Goal: Information Seeking & Learning: Learn about a topic

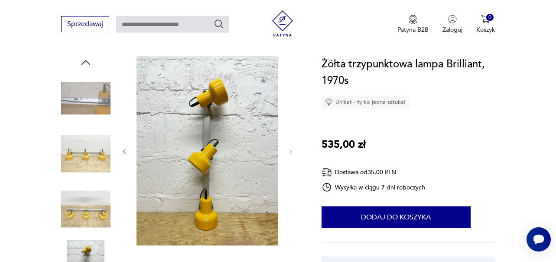
scroll to position [87, 0]
click at [95, 146] on img at bounding box center [85, 153] width 49 height 49
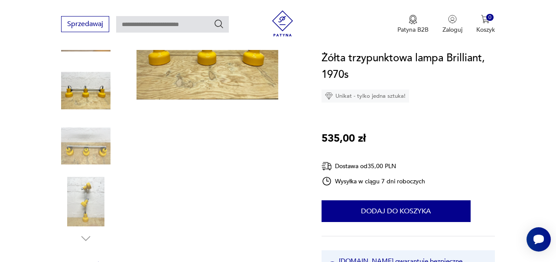
scroll to position [163, 0]
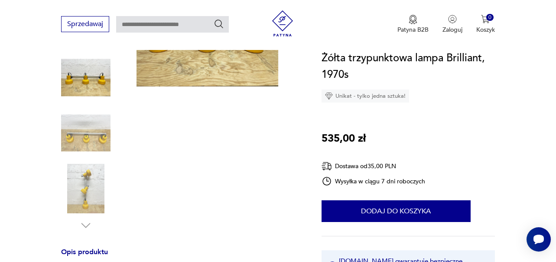
click at [92, 124] on img at bounding box center [85, 132] width 49 height 49
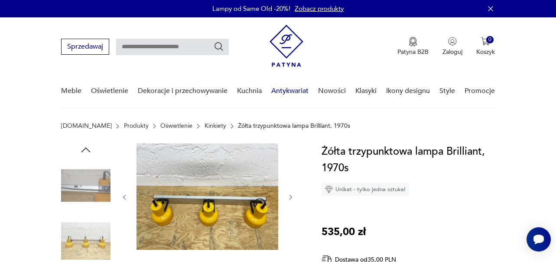
scroll to position [0, 0]
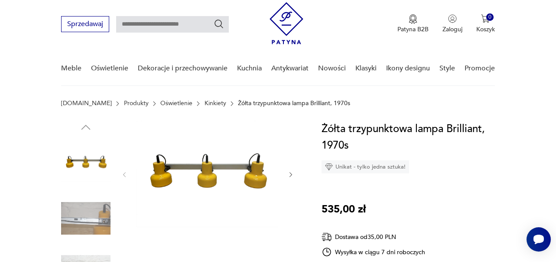
scroll to position [23, 0]
click at [291, 173] on icon "button" at bounding box center [291, 174] width 7 height 7
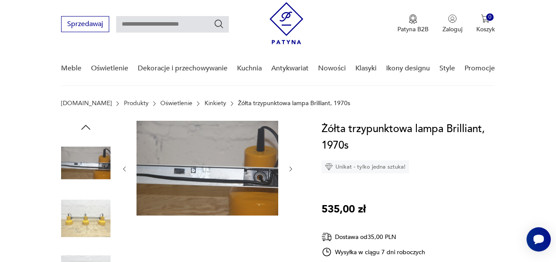
click at [291, 173] on div at bounding box center [207, 169] width 173 height 96
click at [291, 170] on icon "button" at bounding box center [291, 168] width 7 height 7
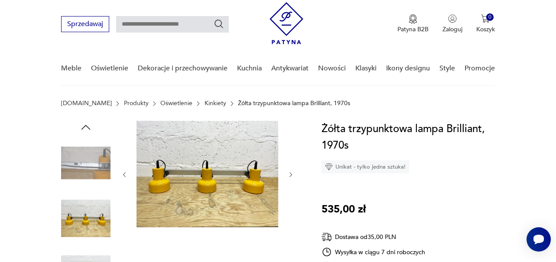
click at [291, 170] on button "button" at bounding box center [291, 174] width 7 height 9
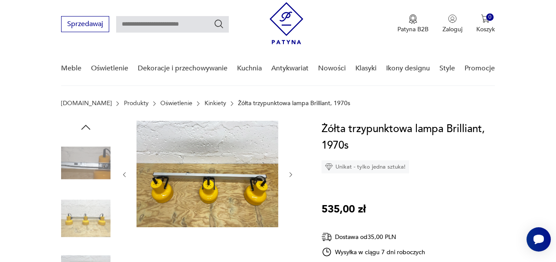
click at [291, 170] on button "button" at bounding box center [291, 174] width 7 height 9
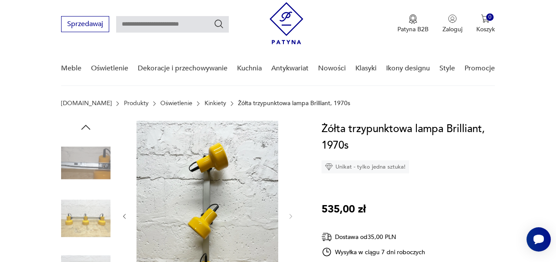
click at [291, 170] on div at bounding box center [207, 216] width 173 height 191
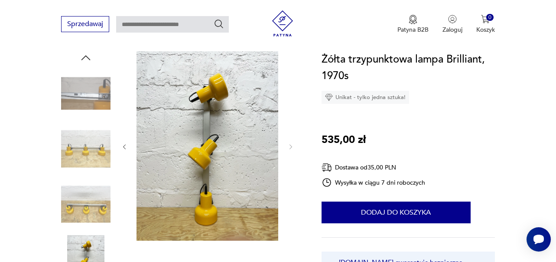
scroll to position [92, 0]
click at [85, 134] on img at bounding box center [85, 148] width 49 height 49
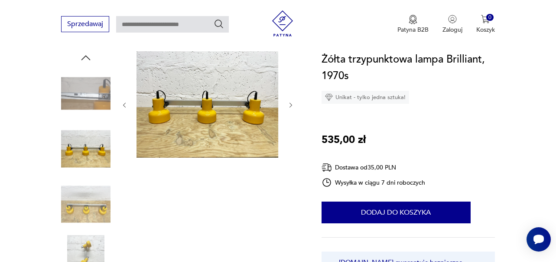
click at [75, 203] on img at bounding box center [85, 203] width 49 height 49
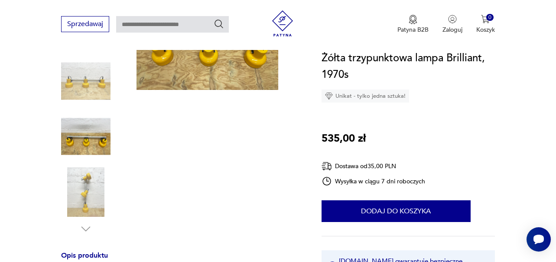
scroll to position [154, 0]
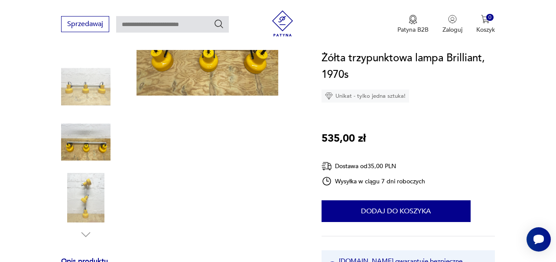
click at [90, 199] on img at bounding box center [85, 197] width 49 height 49
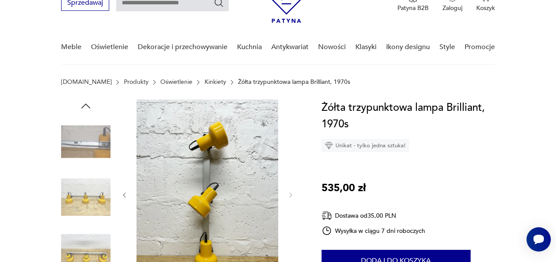
scroll to position [43, 0]
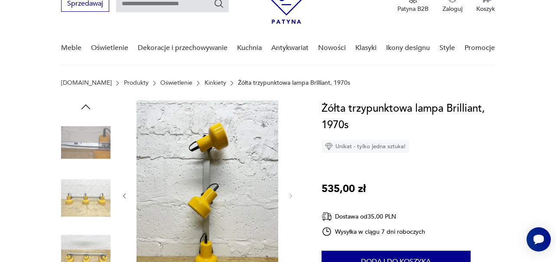
click at [86, 106] on icon "button" at bounding box center [85, 106] width 13 height 13
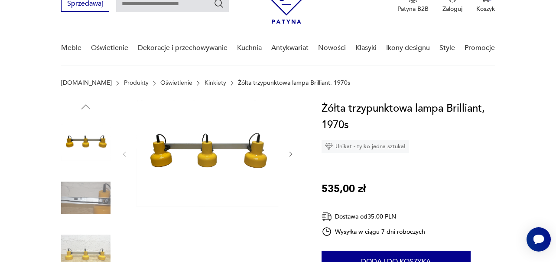
click at [86, 106] on icon "button" at bounding box center [85, 106] width 13 height 13
click at [79, 137] on img at bounding box center [85, 142] width 49 height 49
click at [80, 198] on img at bounding box center [85, 197] width 49 height 49
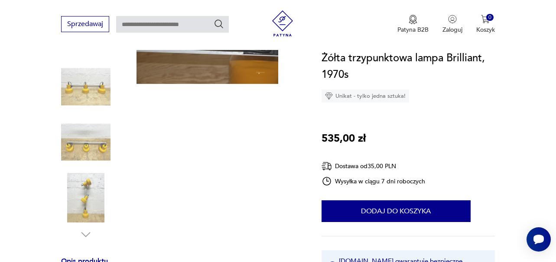
scroll to position [158, 0]
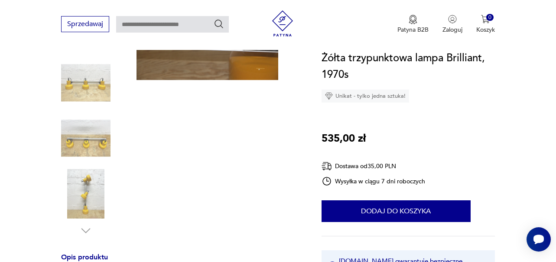
click at [84, 189] on img at bounding box center [85, 193] width 49 height 49
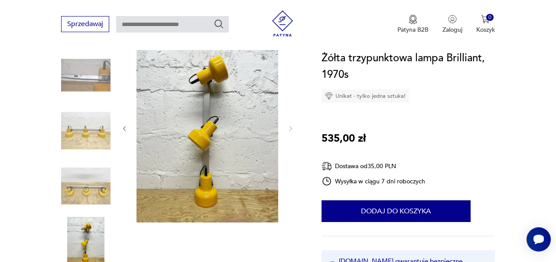
scroll to position [111, 0]
click at [96, 191] on img at bounding box center [85, 184] width 49 height 49
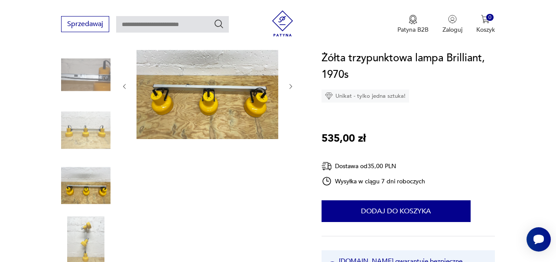
click at [85, 131] on img at bounding box center [85, 129] width 49 height 49
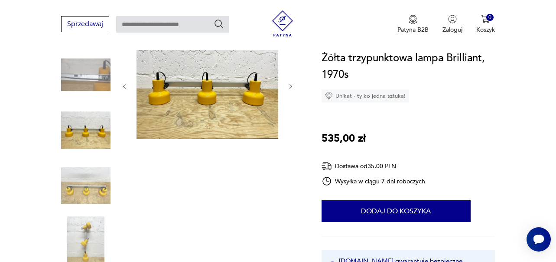
click at [90, 74] on img at bounding box center [85, 74] width 49 height 49
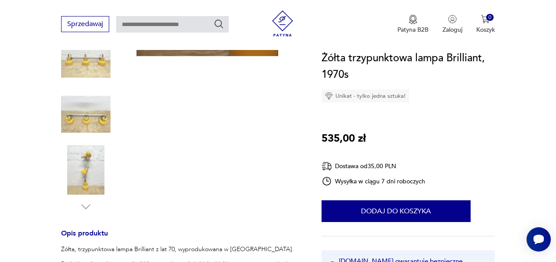
scroll to position [183, 0]
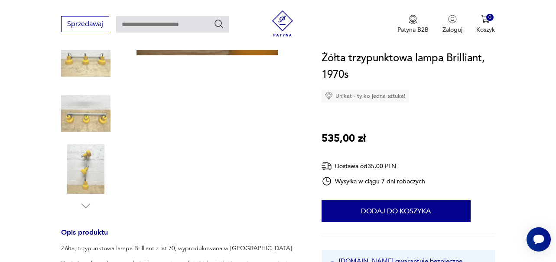
click at [85, 168] on img at bounding box center [85, 168] width 49 height 49
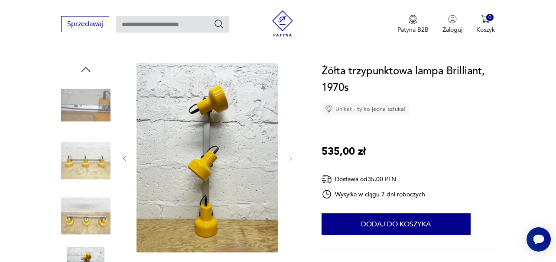
scroll to position [84, 0]
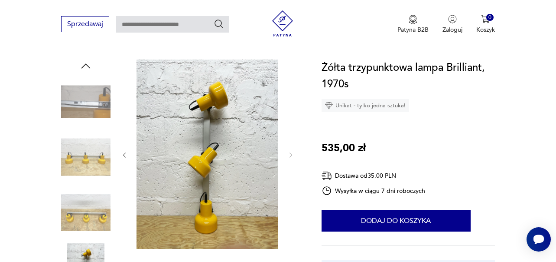
click at [98, 109] on img at bounding box center [85, 101] width 49 height 49
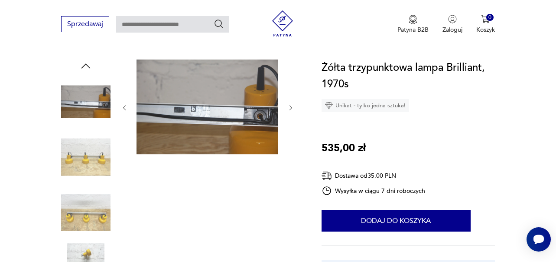
click at [95, 163] on img at bounding box center [85, 156] width 49 height 49
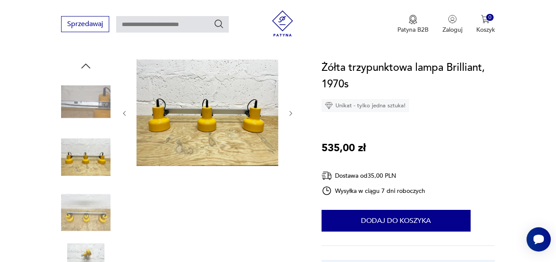
click at [88, 217] on img at bounding box center [85, 211] width 49 height 49
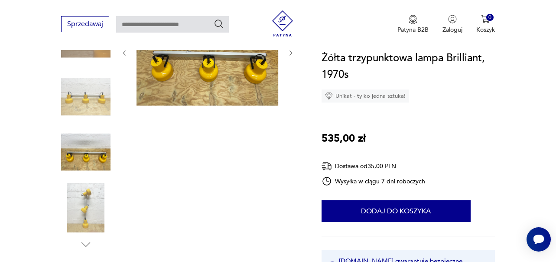
scroll to position [144, 0]
click at [86, 213] on img at bounding box center [85, 206] width 49 height 49
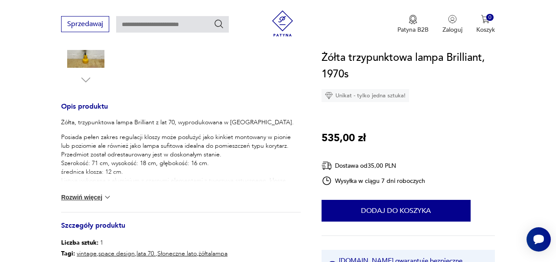
scroll to position [314, 0]
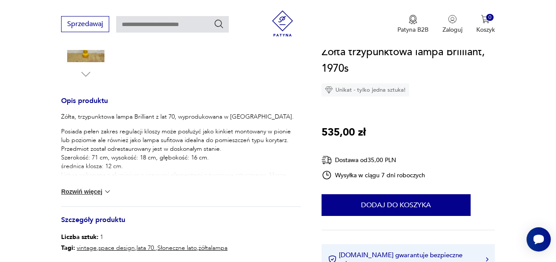
click at [107, 190] on img at bounding box center [107, 191] width 9 height 9
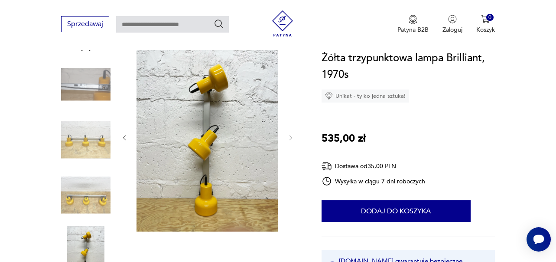
scroll to position [99, 0]
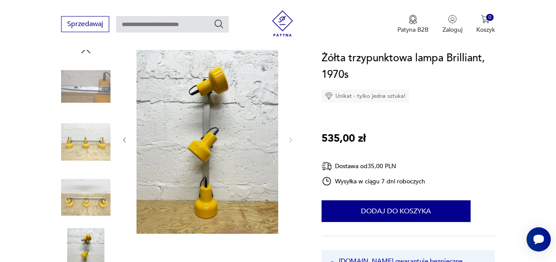
click at [228, 125] on img at bounding box center [208, 138] width 142 height 189
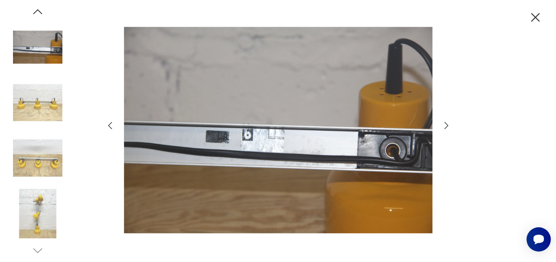
click at [448, 127] on icon "button" at bounding box center [447, 125] width 10 height 10
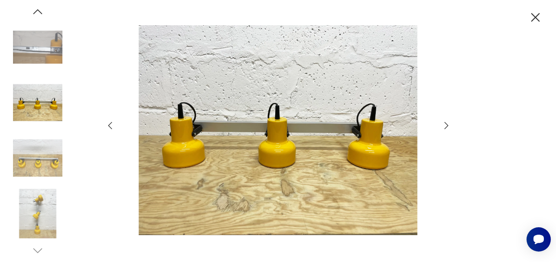
click at [448, 127] on icon "button" at bounding box center [447, 125] width 10 height 10
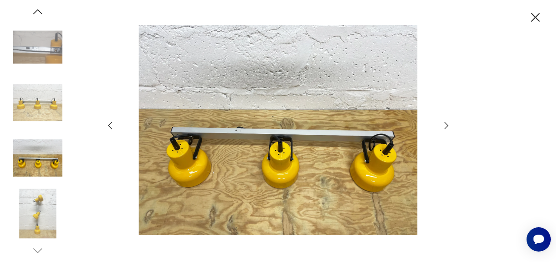
click at [448, 127] on icon "button" at bounding box center [447, 125] width 10 height 10
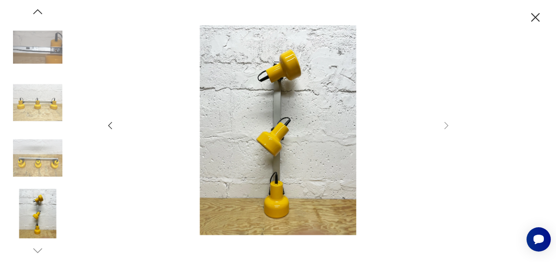
click at [448, 127] on icon "button" at bounding box center [447, 125] width 10 height 10
click at [445, 123] on icon "button" at bounding box center [447, 125] width 4 height 7
click at [541, 12] on icon "button" at bounding box center [535, 17] width 15 height 15
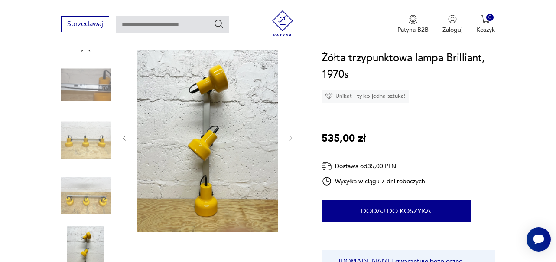
scroll to position [101, 0]
click at [292, 137] on icon "button" at bounding box center [291, 137] width 7 height 7
click at [88, 139] on img at bounding box center [85, 139] width 49 height 49
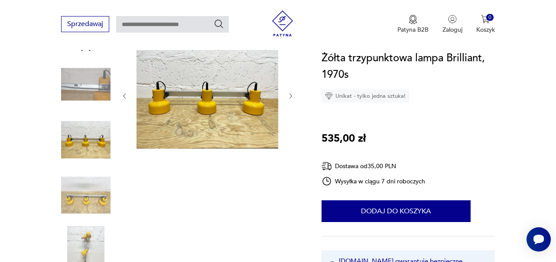
click at [96, 198] on img at bounding box center [85, 194] width 49 height 49
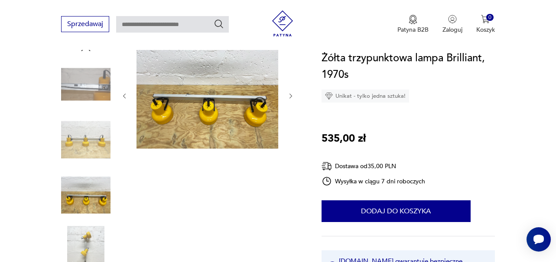
click at [88, 95] on img at bounding box center [85, 83] width 49 height 49
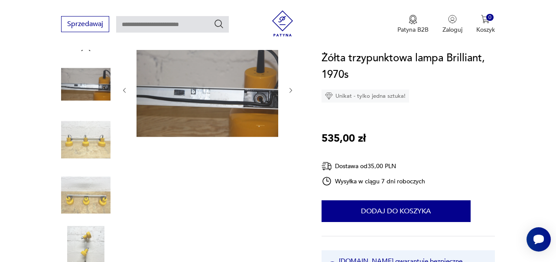
click at [98, 145] on img at bounding box center [85, 139] width 49 height 49
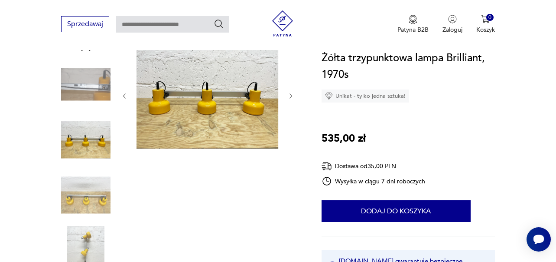
click at [91, 202] on img at bounding box center [85, 194] width 49 height 49
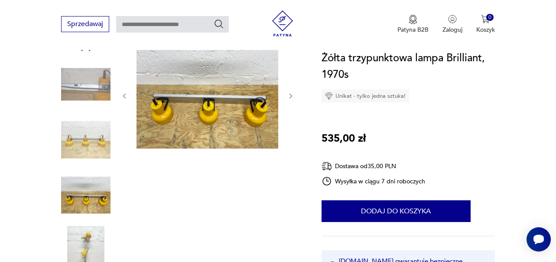
click at [88, 245] on img at bounding box center [85, 250] width 49 height 49
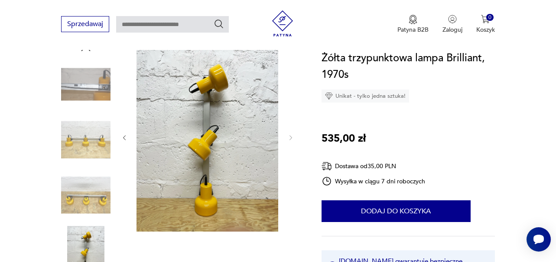
click at [103, 145] on img at bounding box center [85, 139] width 49 height 49
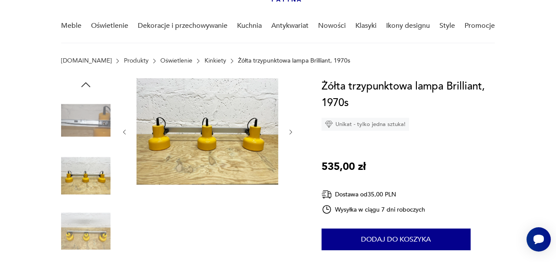
scroll to position [67, 0]
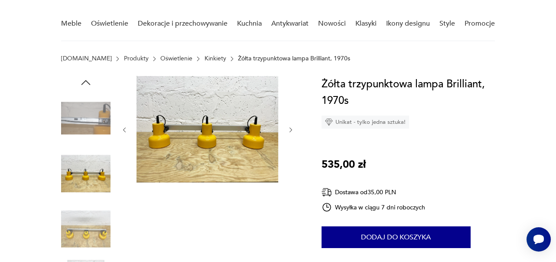
click at [290, 129] on icon "button" at bounding box center [291, 129] width 7 height 7
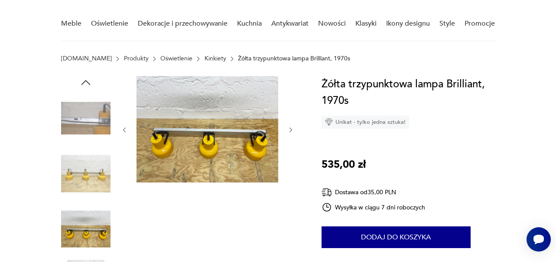
click at [289, 128] on icon "button" at bounding box center [291, 129] width 7 height 7
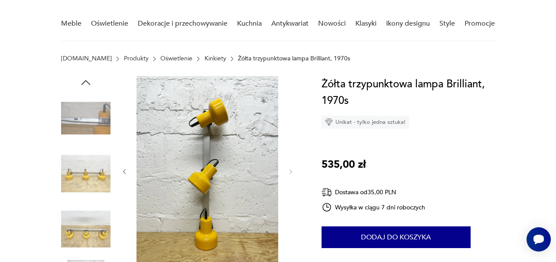
click at [291, 170] on icon "button" at bounding box center [291, 171] width 7 height 7
click at [290, 172] on icon "button" at bounding box center [291, 171] width 7 height 7
click at [124, 173] on icon "button" at bounding box center [124, 171] width 7 height 7
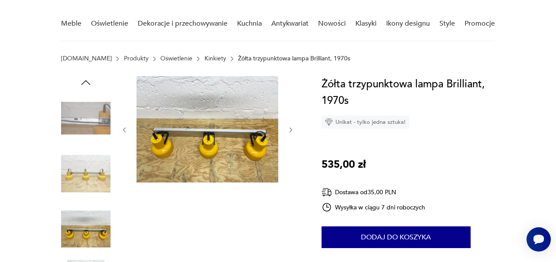
click at [124, 173] on div at bounding box center [207, 130] width 173 height 108
click at [81, 178] on img at bounding box center [85, 173] width 49 height 49
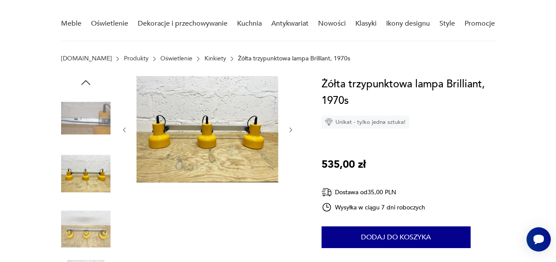
click at [83, 114] on img at bounding box center [85, 117] width 49 height 49
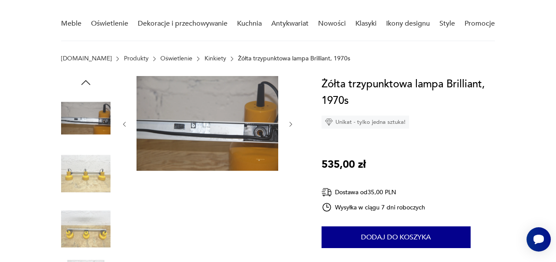
click at [126, 124] on icon "button" at bounding box center [124, 124] width 7 height 7
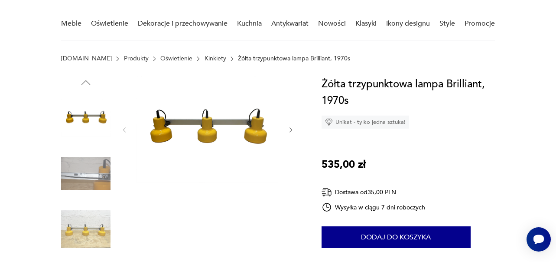
click at [125, 175] on div at bounding box center [207, 130] width 173 height 108
click at [126, 130] on icon "button" at bounding box center [124, 129] width 7 height 7
click at [290, 128] on icon "button" at bounding box center [291, 129] width 7 height 7
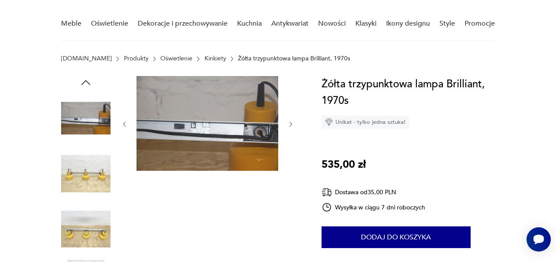
click at [290, 128] on icon "button" at bounding box center [291, 124] width 7 height 7
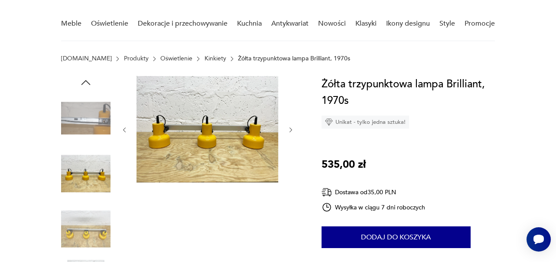
click at [290, 127] on icon "button" at bounding box center [291, 129] width 7 height 7
